Goal: Task Accomplishment & Management: Use online tool/utility

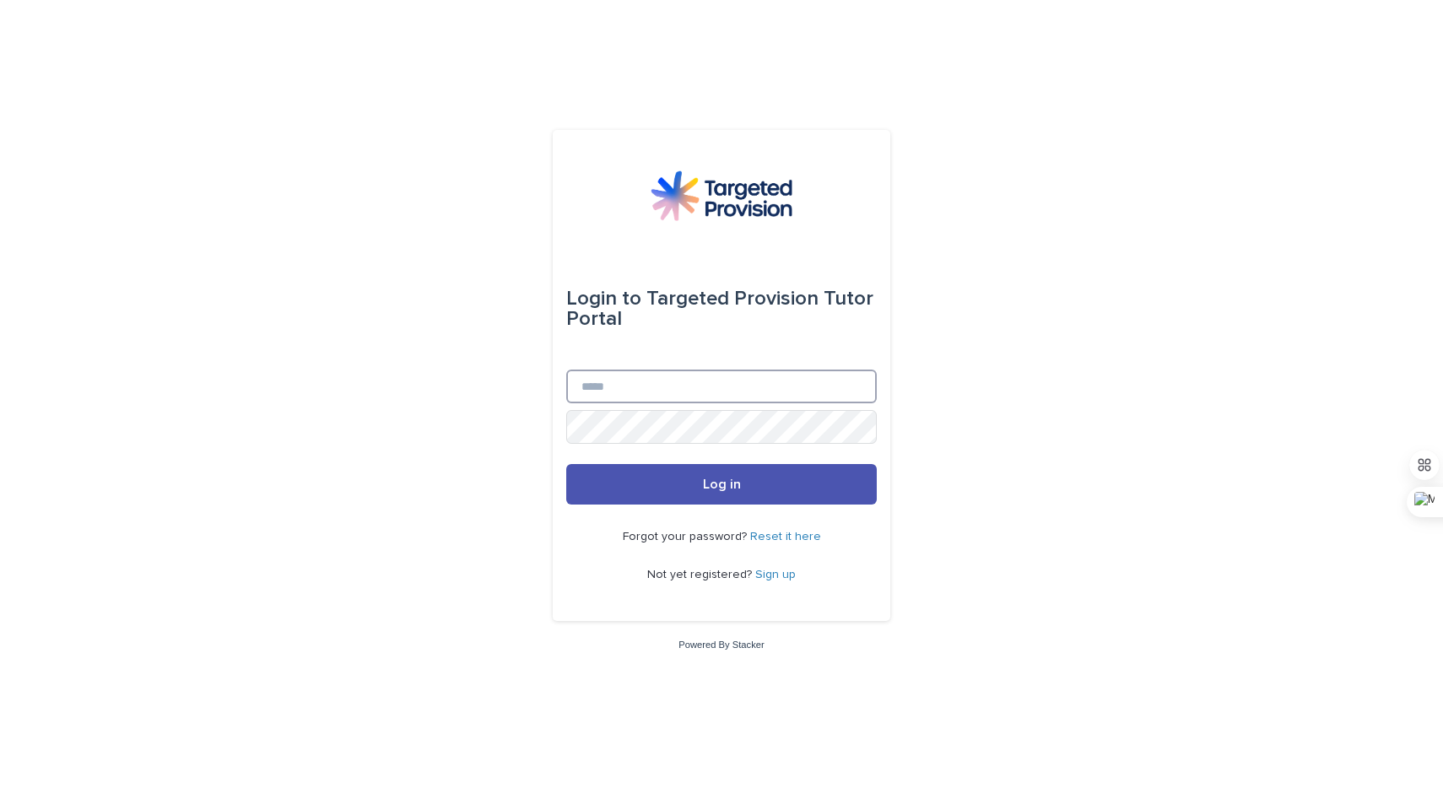
click at [666, 391] on input "Email" at bounding box center [721, 386] width 310 height 34
type input "**********"
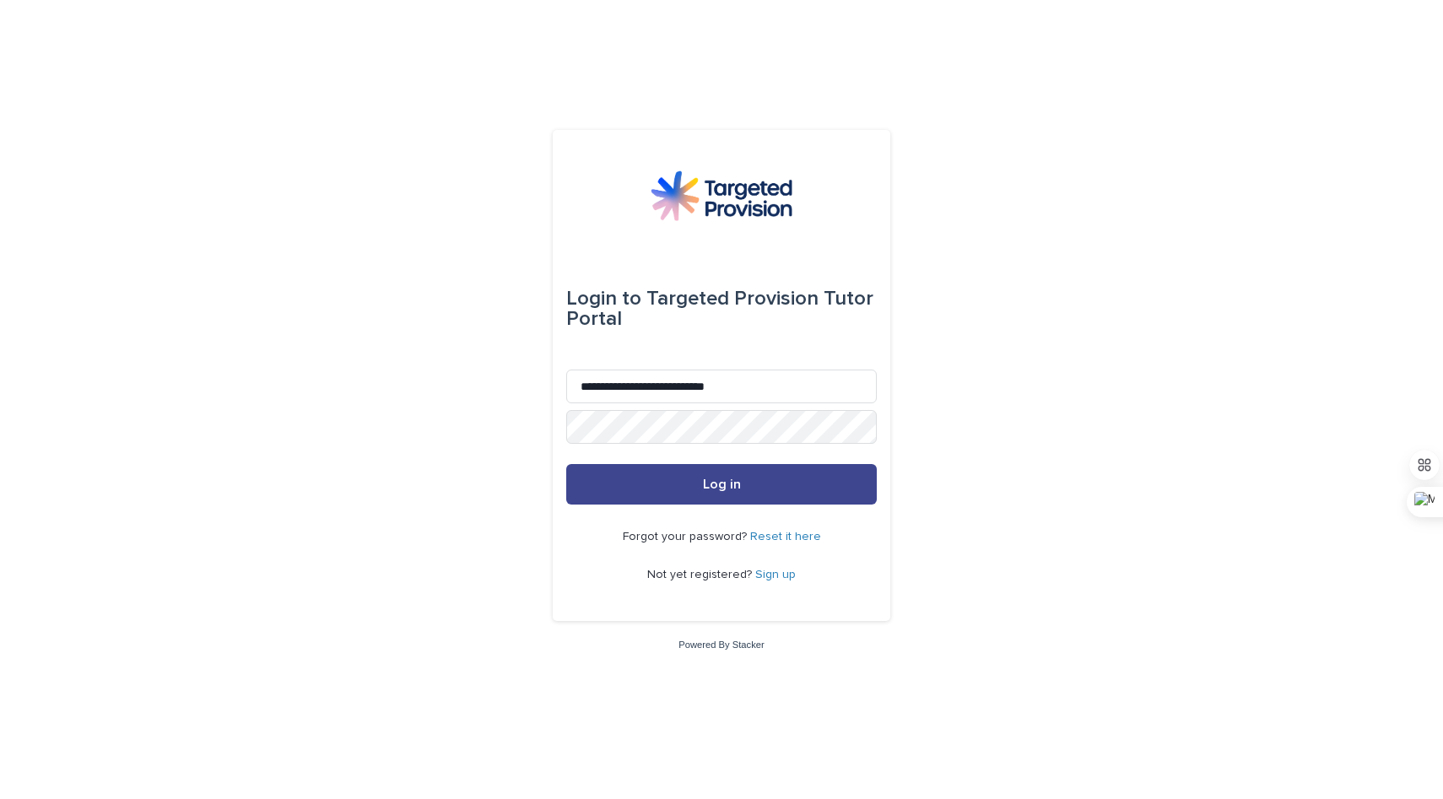
click at [701, 483] on button "Log in" at bounding box center [721, 484] width 310 height 40
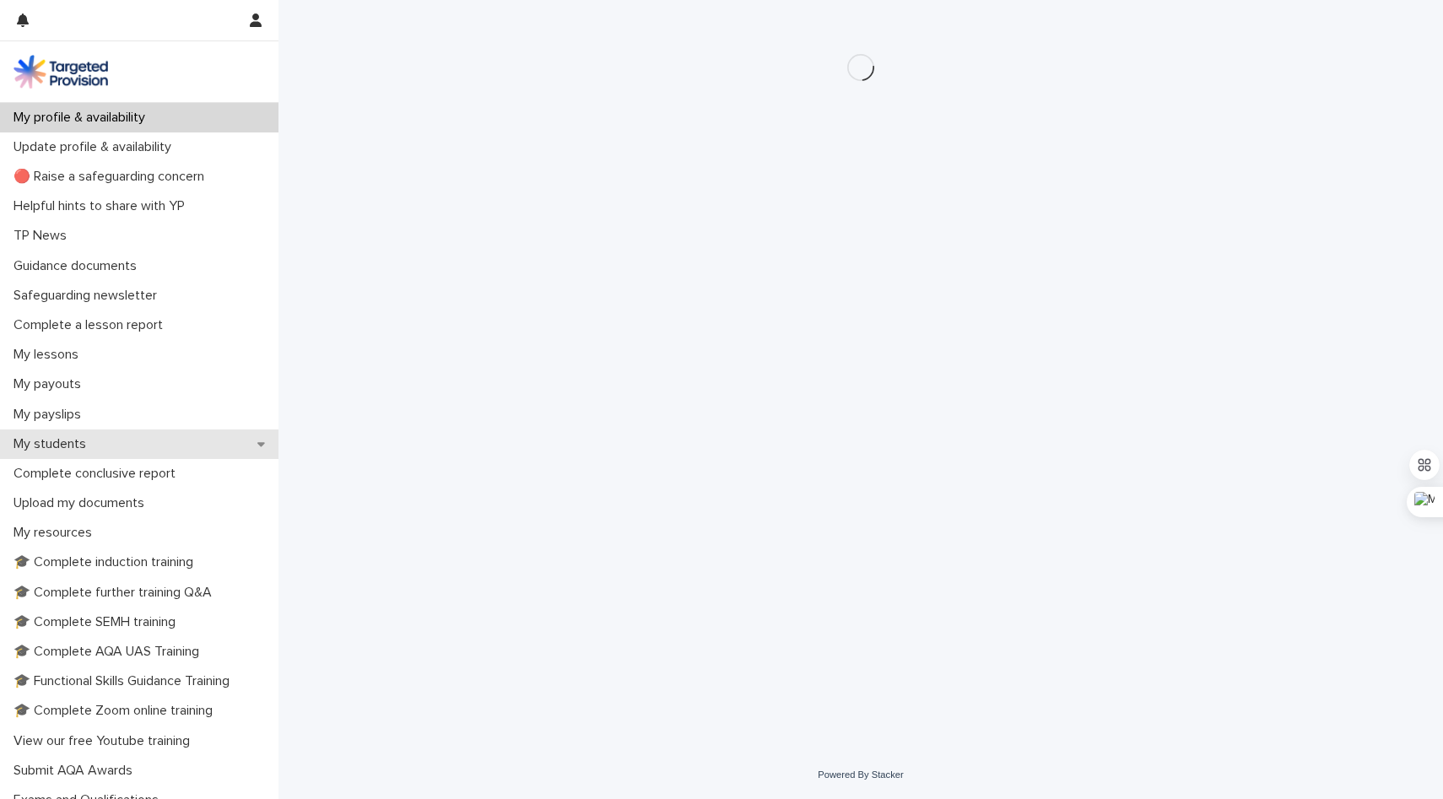
click at [186, 450] on div "My students" at bounding box center [139, 444] width 278 height 30
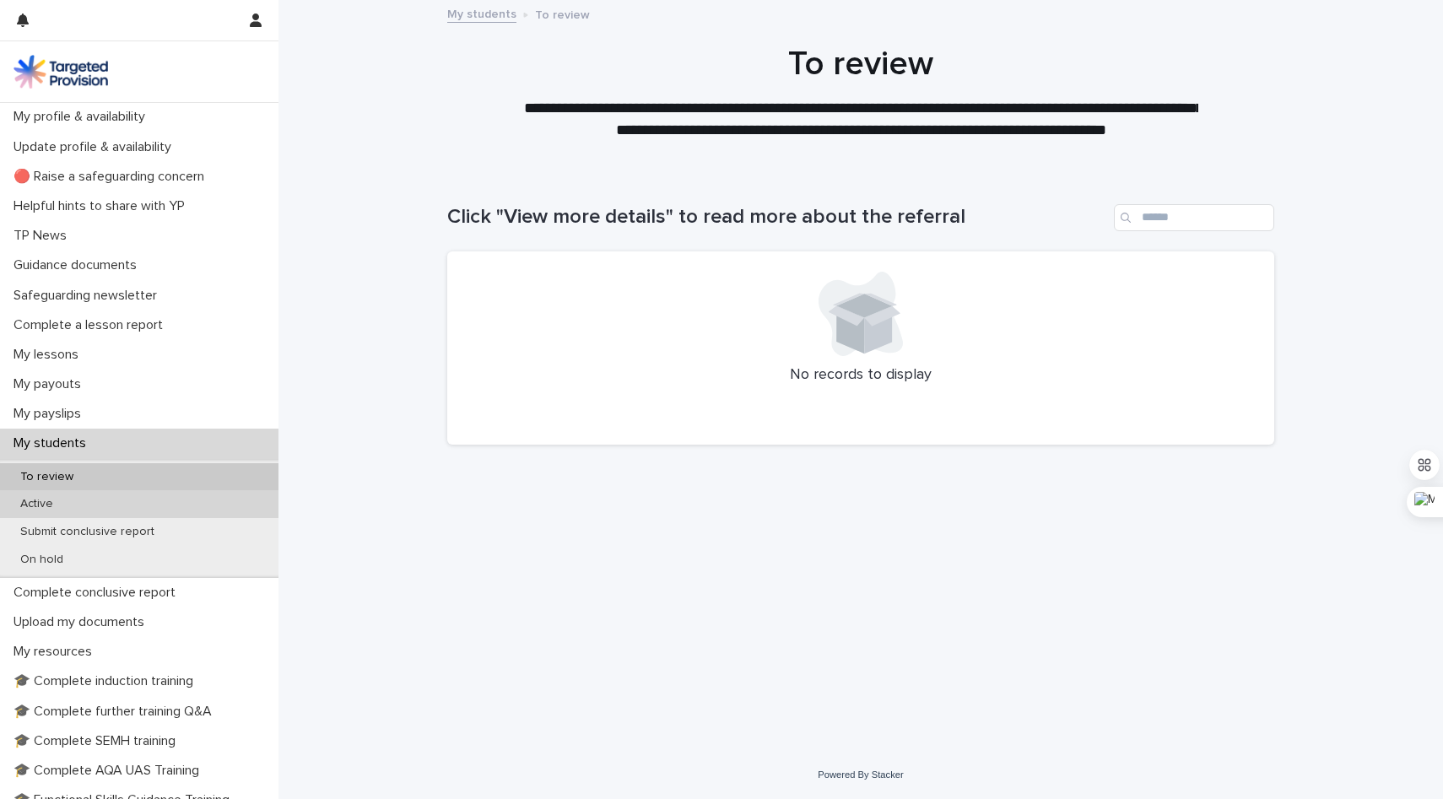
click at [183, 508] on div "Active" at bounding box center [139, 504] width 278 height 28
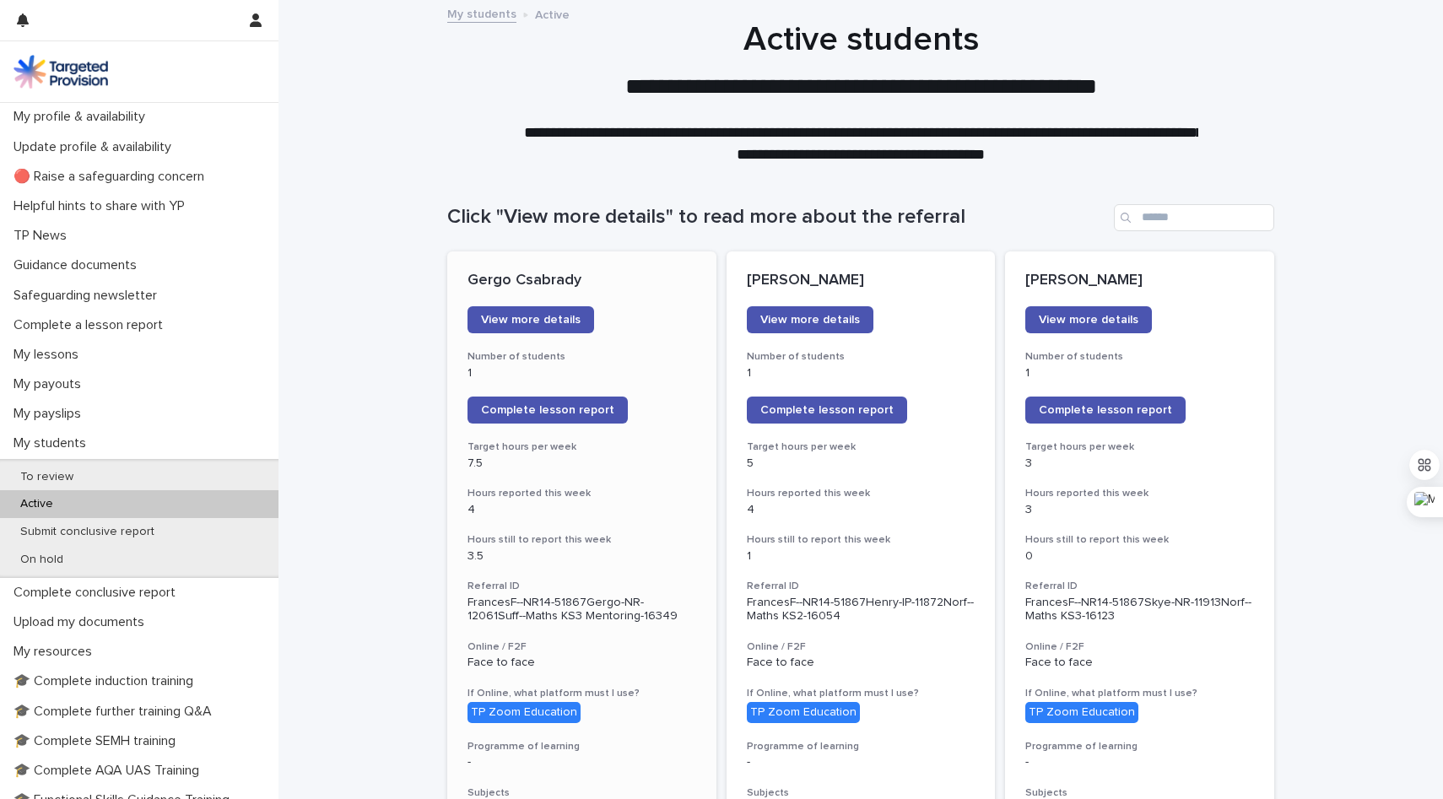
scroll to position [34, 0]
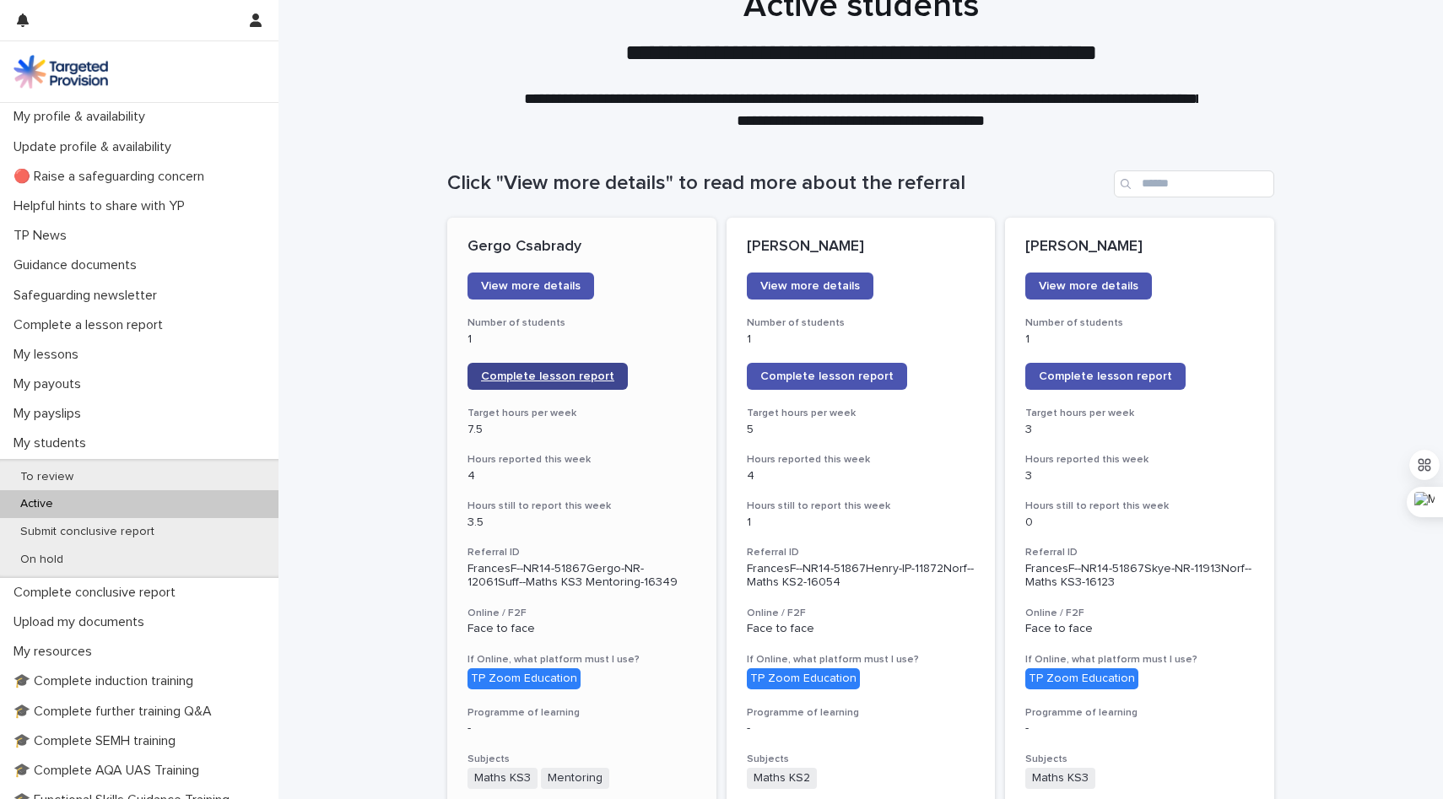
click at [595, 380] on span "Complete lesson report" at bounding box center [547, 376] width 133 height 12
